Goal: Transaction & Acquisition: Obtain resource

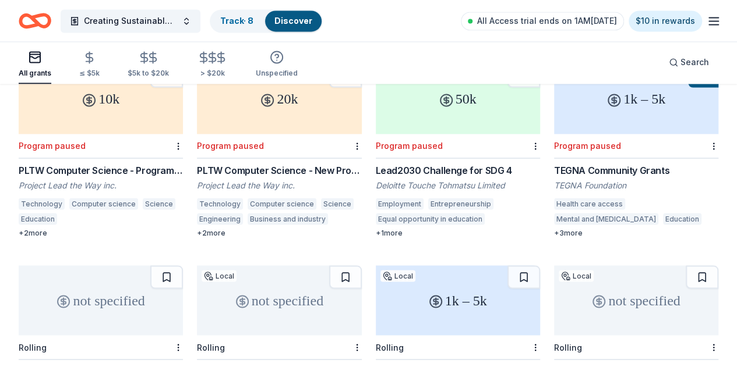
scroll to position [940, 0]
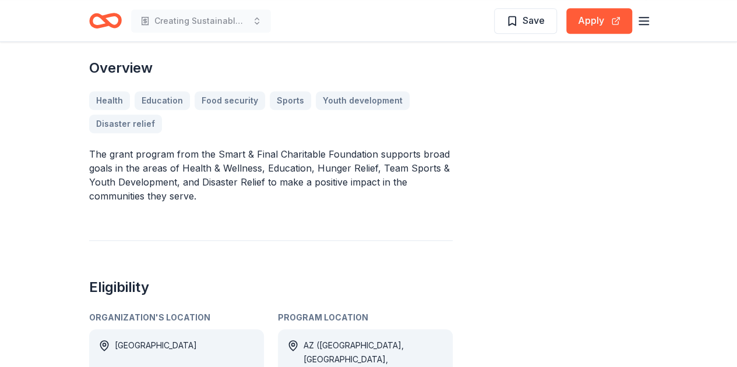
scroll to position [643, 0]
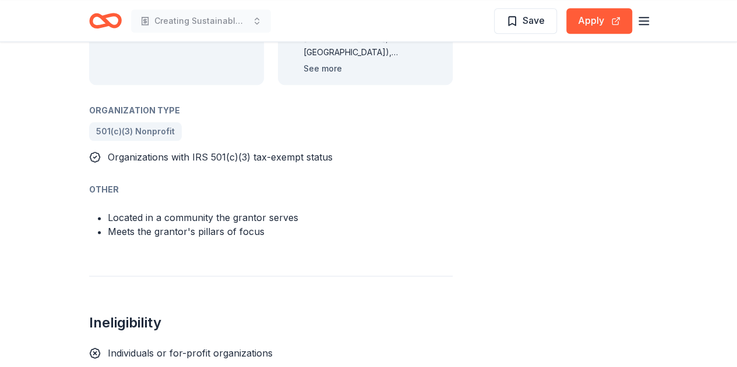
click at [319, 62] on button "See more" at bounding box center [322, 69] width 38 height 14
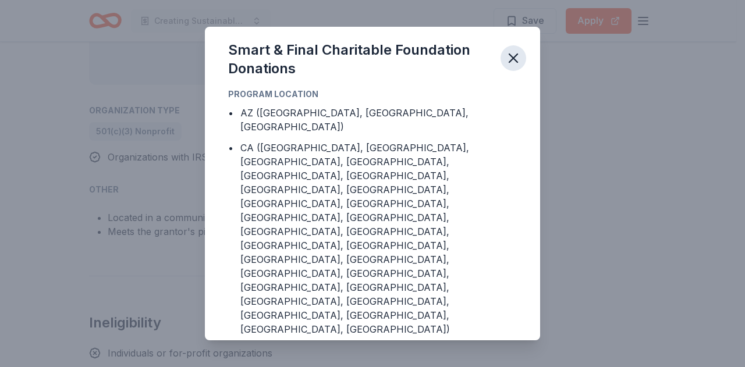
click at [511, 66] on icon "button" at bounding box center [513, 58] width 16 height 16
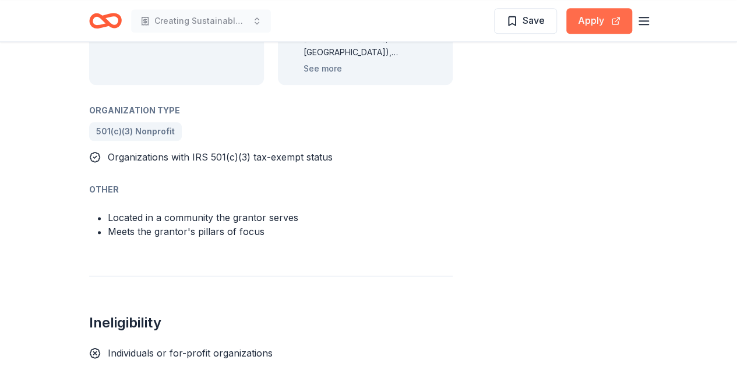
click at [589, 11] on button "Apply" at bounding box center [599, 21] width 66 height 26
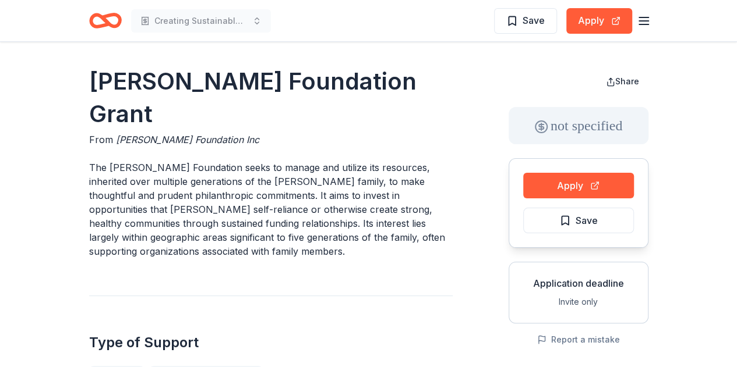
scroll to position [321, 0]
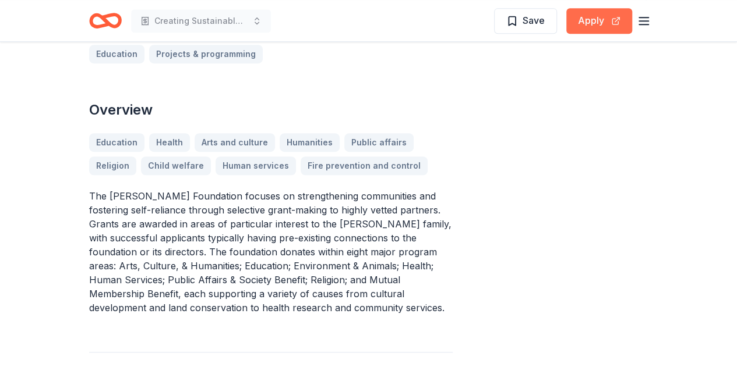
click at [578, 16] on button "Apply" at bounding box center [599, 21] width 66 height 26
